Goal: Task Accomplishment & Management: Complete application form

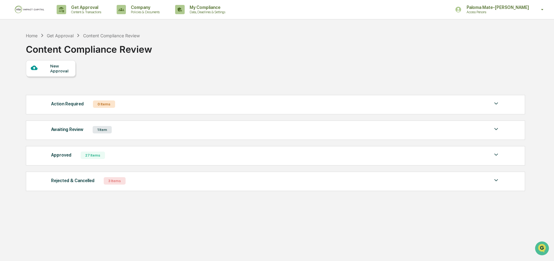
click at [263, 128] on div "Awaiting Review 1 Item" at bounding box center [275, 129] width 449 height 9
click at [402, 135] on div "Awaiting Review 1 Item File Name Review Id Created Date Requested By Compliance…" at bounding box center [276, 129] width 500 height 19
click at [403, 132] on div "Awaiting Review 1 Item" at bounding box center [275, 129] width 449 height 9
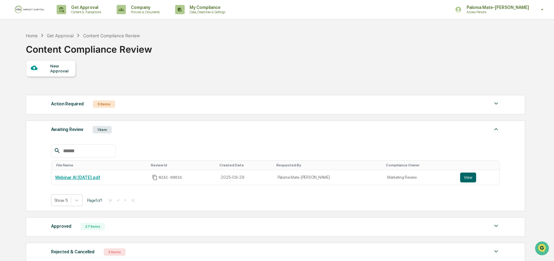
click at [403, 132] on div "Awaiting Review 1 Item" at bounding box center [275, 129] width 449 height 9
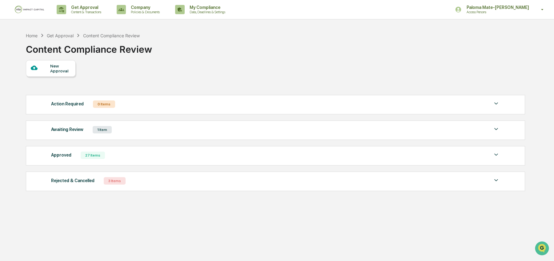
click at [37, 12] on img at bounding box center [30, 10] width 30 height 8
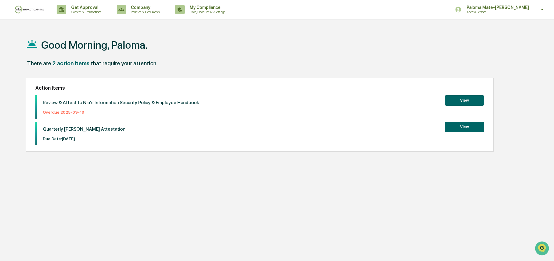
click at [452, 99] on button "View" at bounding box center [464, 100] width 39 height 10
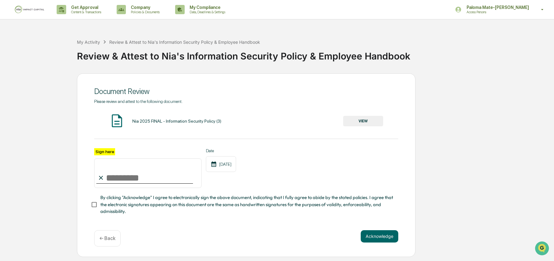
click at [379, 122] on button "VIEW" at bounding box center [363, 121] width 40 height 10
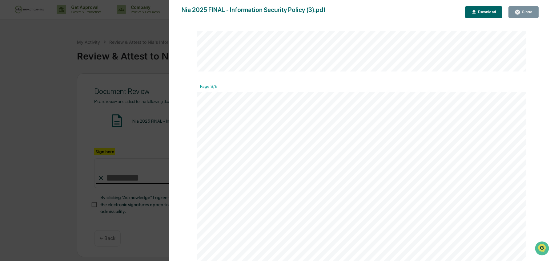
scroll to position [3139, 0]
click at [523, 10] on div "Close" at bounding box center [527, 12] width 12 height 4
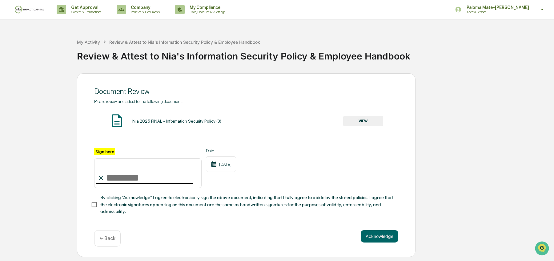
click at [123, 173] on input "Sign here" at bounding box center [147, 173] width 107 height 30
type input "**********"
click at [378, 233] on button "Acknowledge" at bounding box center [380, 236] width 38 height 12
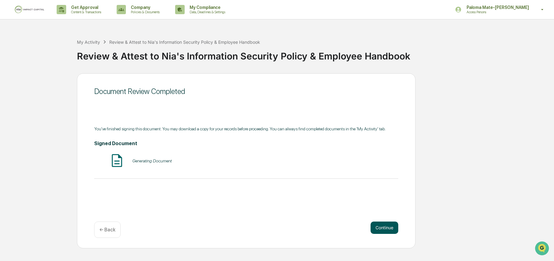
click at [388, 225] on button "Continue" at bounding box center [385, 227] width 28 height 12
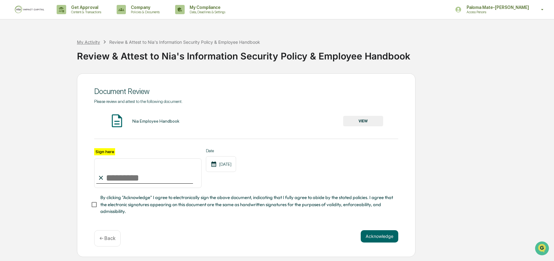
click at [90, 42] on div "My Activity" at bounding box center [88, 41] width 23 height 5
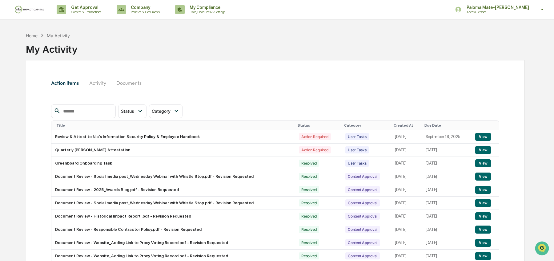
click at [35, 12] on img at bounding box center [30, 10] width 30 height 8
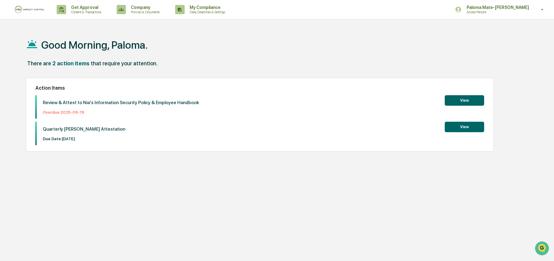
click at [452, 97] on button "View" at bounding box center [464, 100] width 39 height 10
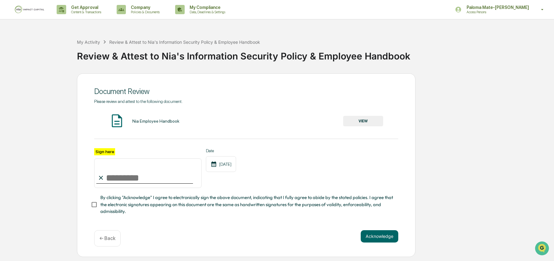
click at [363, 117] on button "VIEW" at bounding box center [363, 121] width 40 height 10
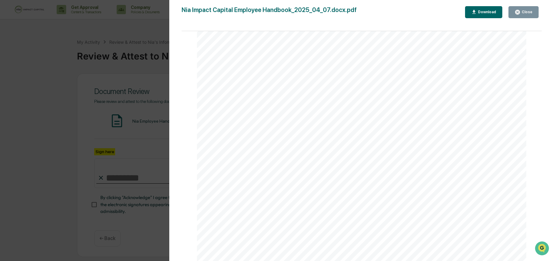
scroll to position [2560, 0]
click at [523, 9] on button "Close" at bounding box center [524, 12] width 30 height 12
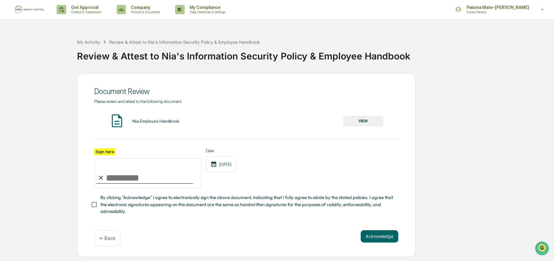
click at [118, 178] on input "Sign here" at bounding box center [147, 173] width 107 height 30
type input "**********"
click at [389, 233] on button "Acknowledge" at bounding box center [380, 236] width 38 height 12
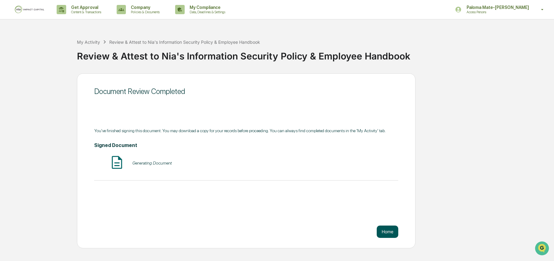
click at [385, 228] on button "Home" at bounding box center [388, 231] width 22 height 12
